Goal: Check status: Check status

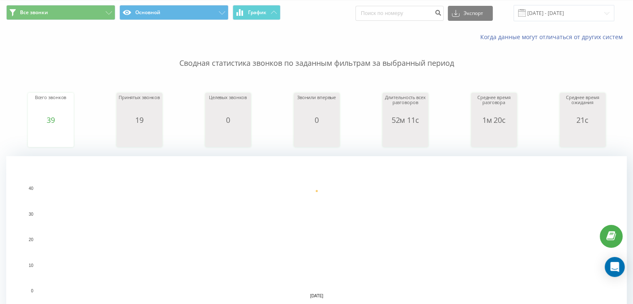
scroll to position [167, 0]
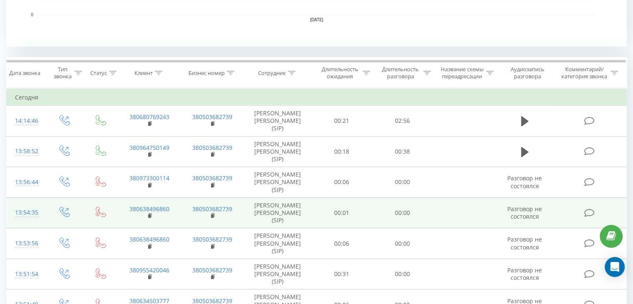
scroll to position [333, 0]
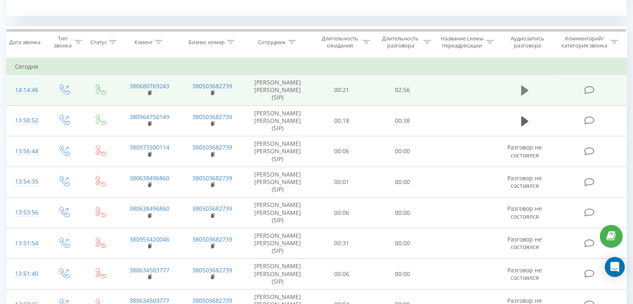
click at [524, 90] on icon at bounding box center [524, 91] width 7 height 12
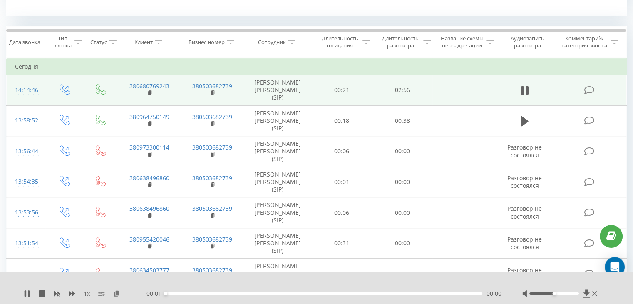
click at [187, 293] on div "00:00" at bounding box center [324, 293] width 317 height 2
click at [198, 293] on div "00:16" at bounding box center [324, 293] width 317 height 2
click at [244, 293] on div "00:17" at bounding box center [324, 293] width 317 height 2
click at [251, 293] on div "00:42" at bounding box center [324, 293] width 317 height 2
click at [255, 293] on div "00:45" at bounding box center [324, 293] width 317 height 2
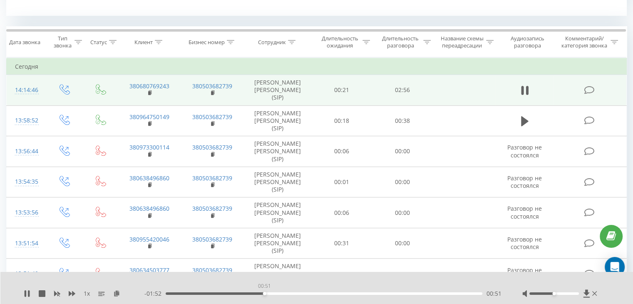
click at [264, 292] on div "00:51" at bounding box center [324, 293] width 317 height 2
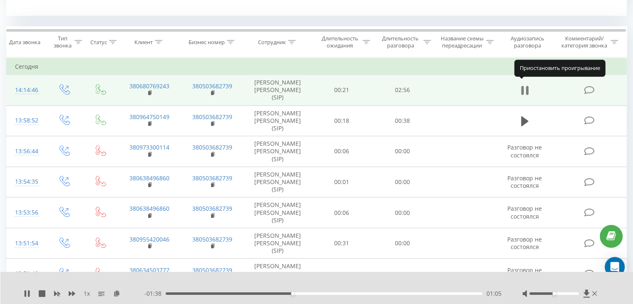
click at [526, 85] on icon at bounding box center [524, 91] width 7 height 12
drag, startPoint x: 23, startPoint y: 291, endPoint x: 105, endPoint y: 189, distance: 131.3
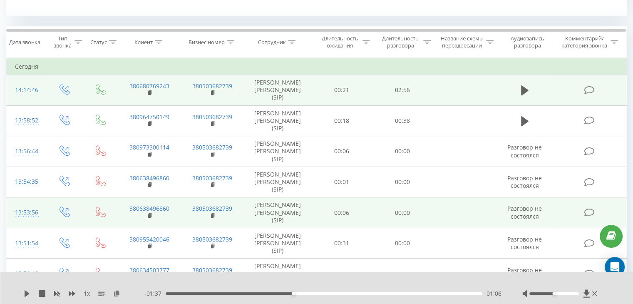
click at [24, 291] on icon at bounding box center [27, 293] width 7 height 7
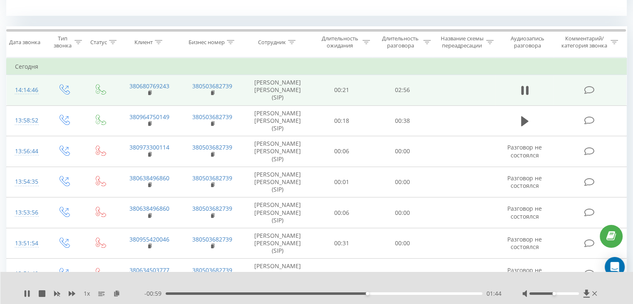
drag, startPoint x: 28, startPoint y: 293, endPoint x: 35, endPoint y: 276, distance: 18.2
click at [28, 293] on icon at bounding box center [29, 293] width 2 height 7
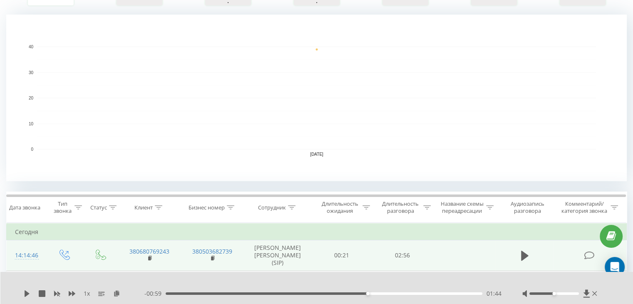
scroll to position [83, 0]
